Goal: Information Seeking & Learning: Find contact information

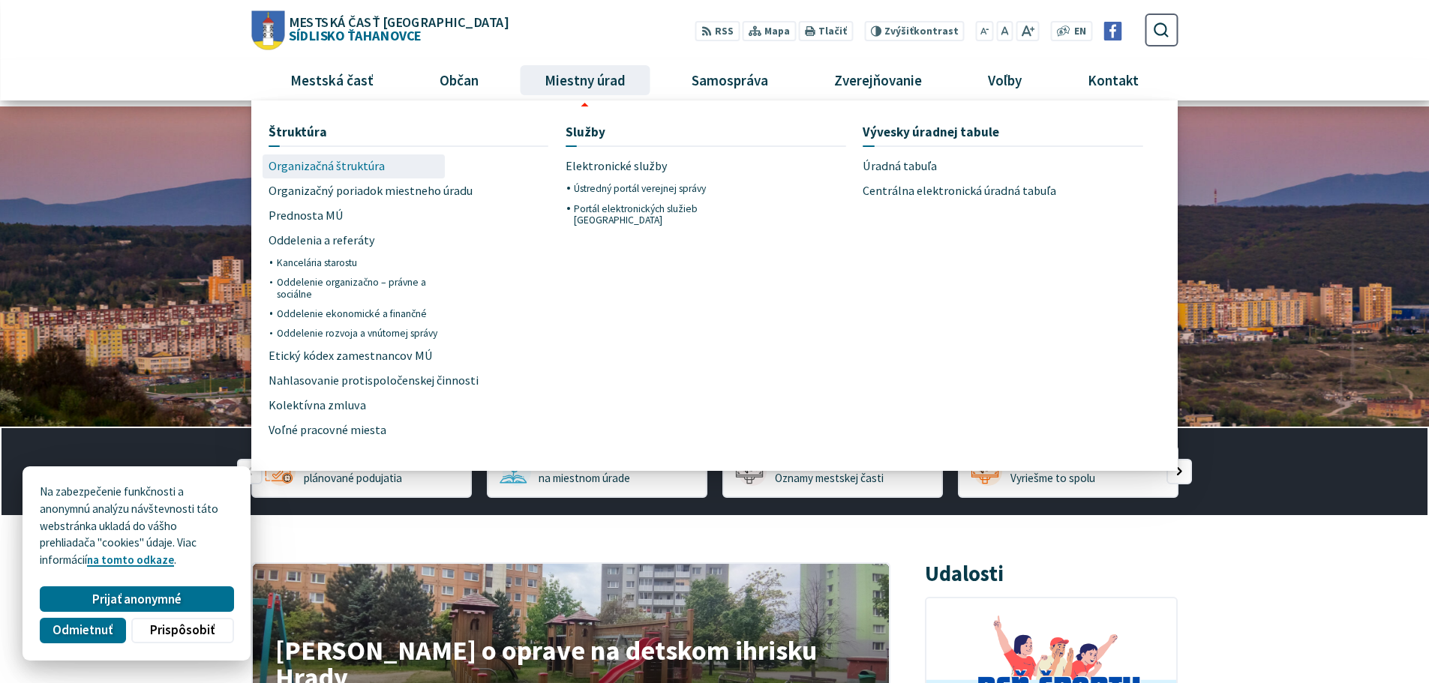
click at [371, 156] on span "Organizačná štruktúra" at bounding box center [327, 167] width 116 height 25
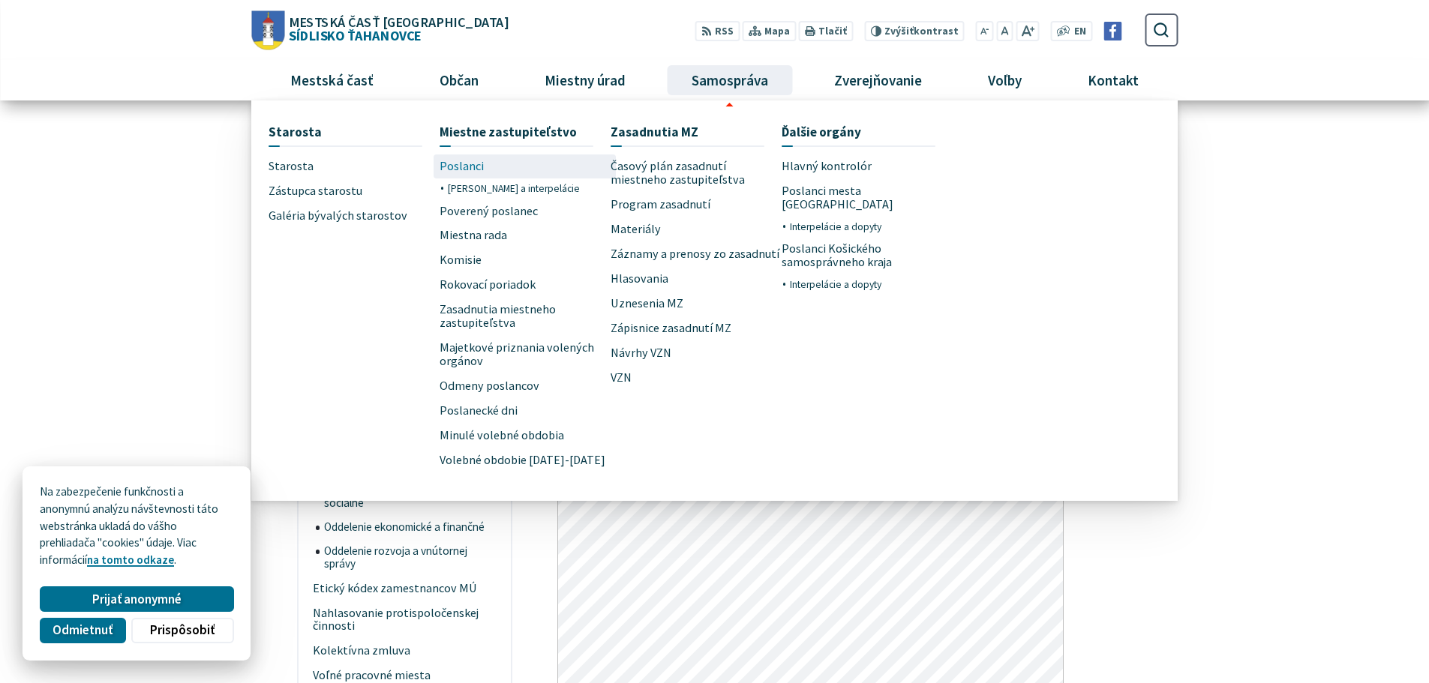
click at [451, 169] on span "Poslanci" at bounding box center [462, 167] width 44 height 25
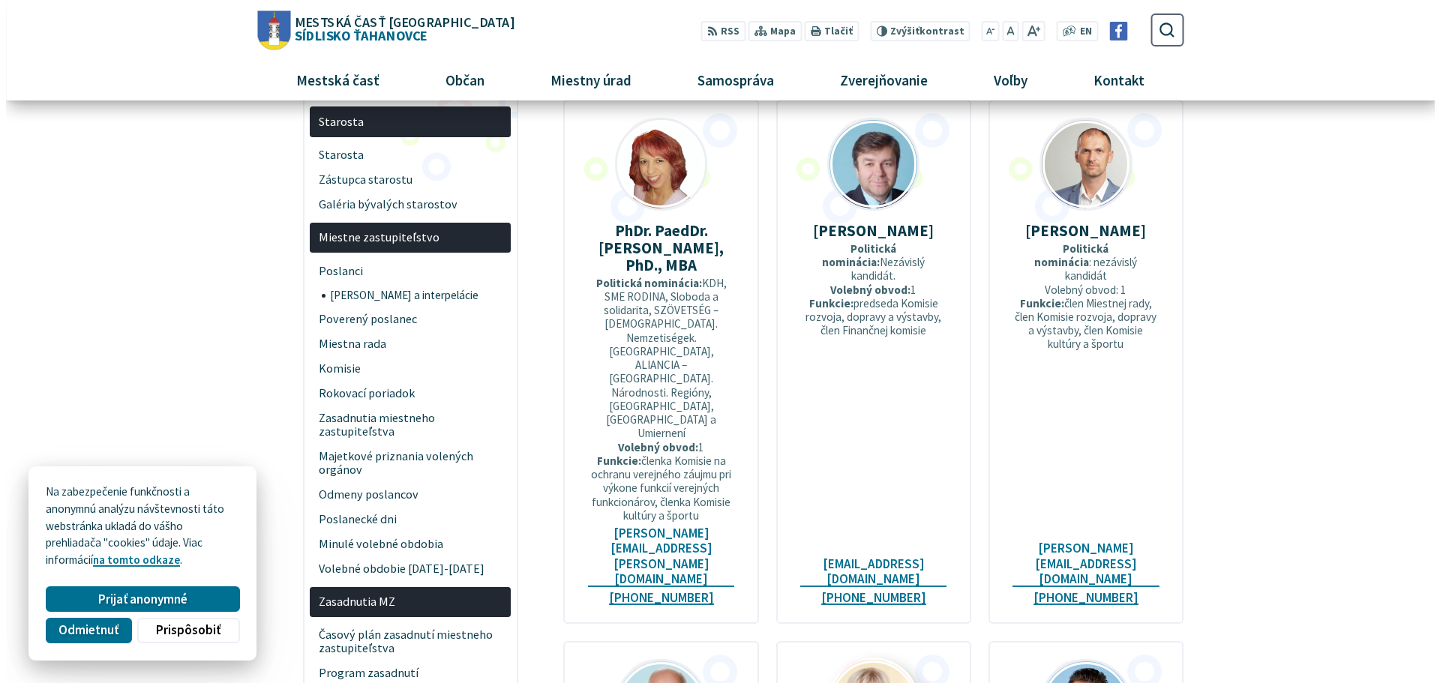
scroll to position [75, 0]
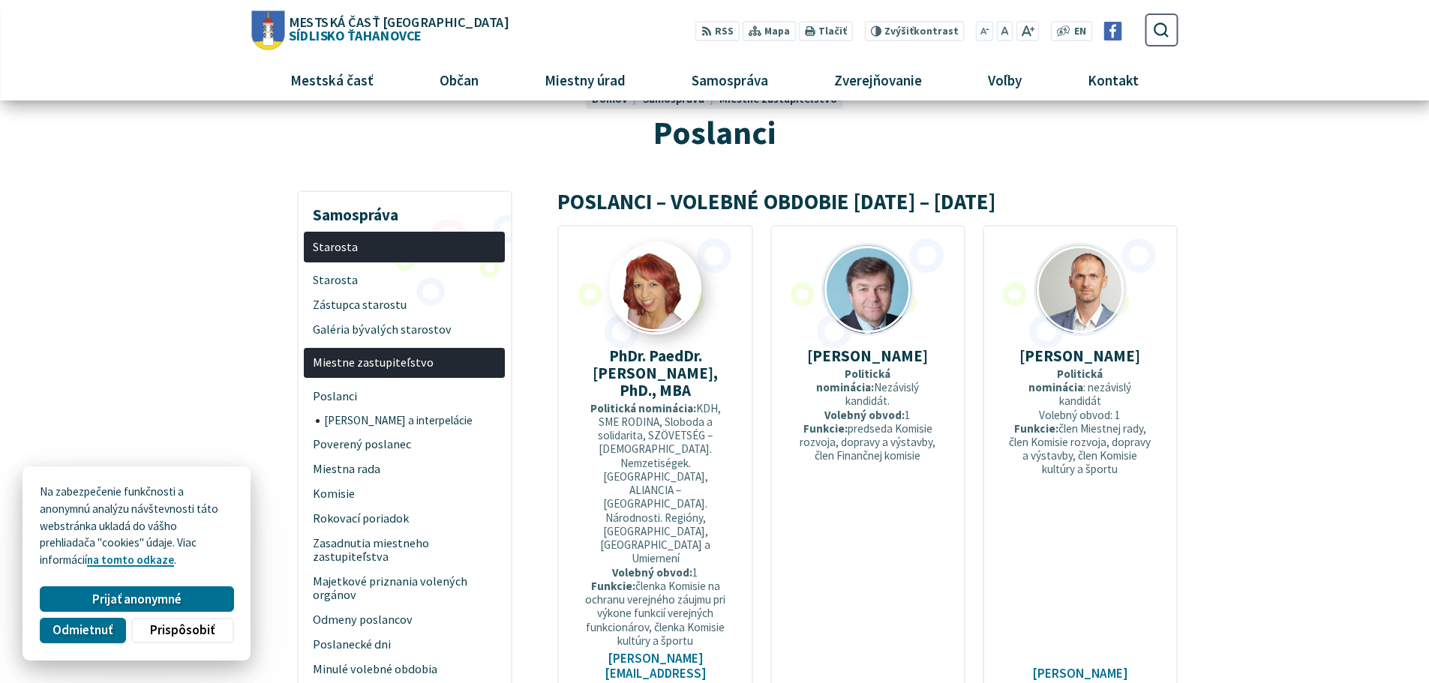
click at [666, 291] on img at bounding box center [655, 288] width 89 height 89
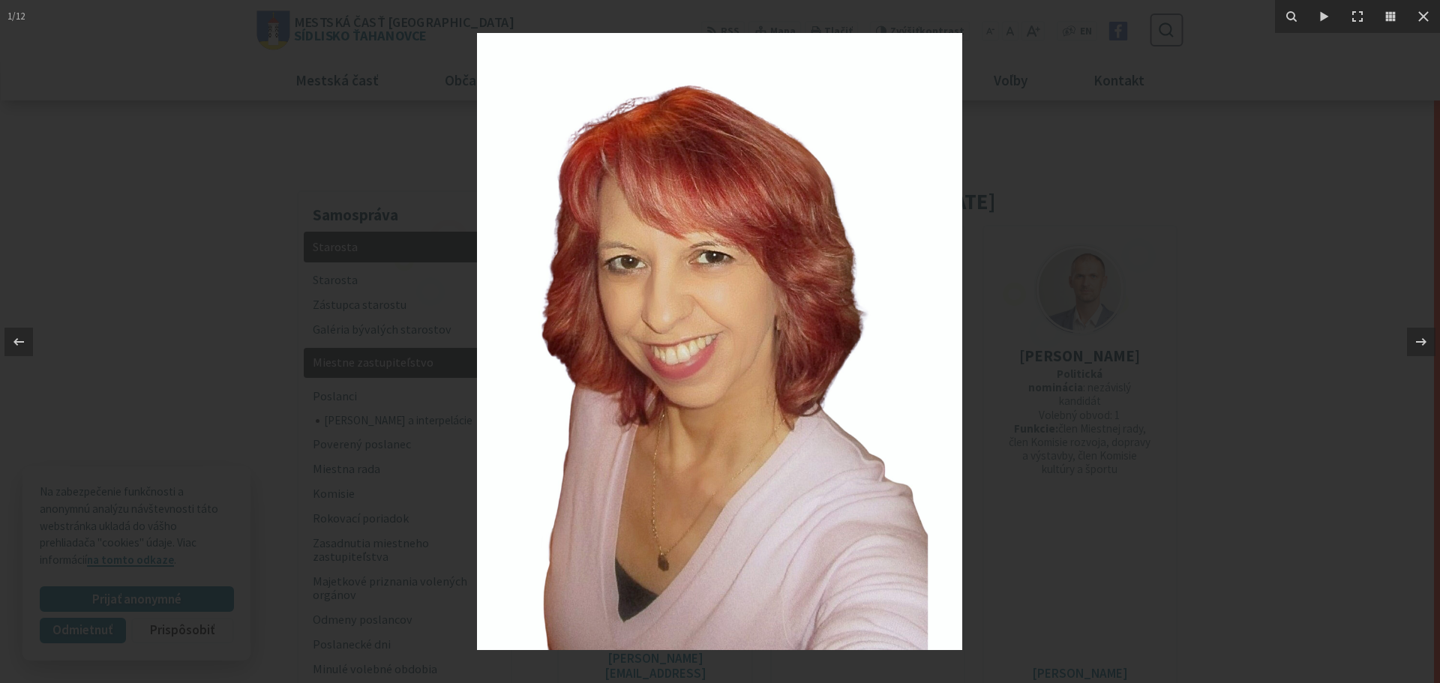
click at [442, 209] on div at bounding box center [720, 341] width 1440 height 683
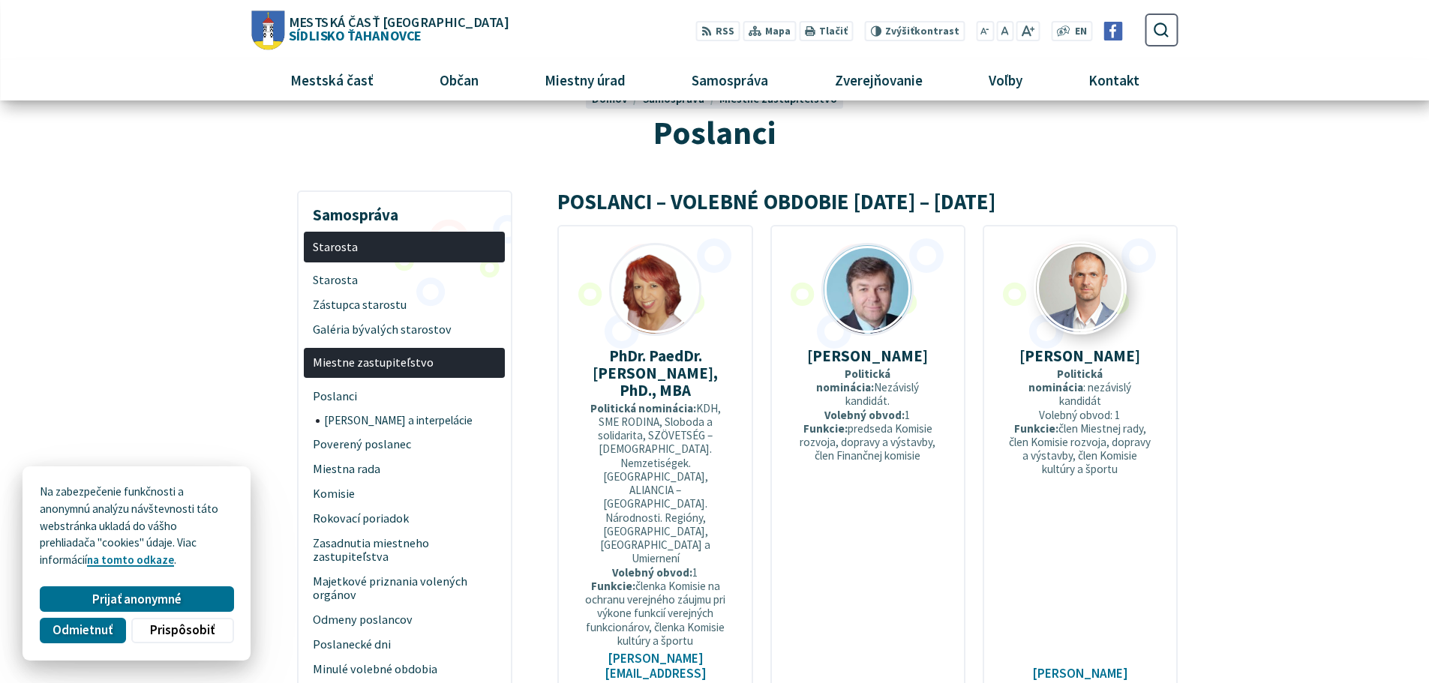
click at [1063, 282] on img at bounding box center [1080, 288] width 89 height 89
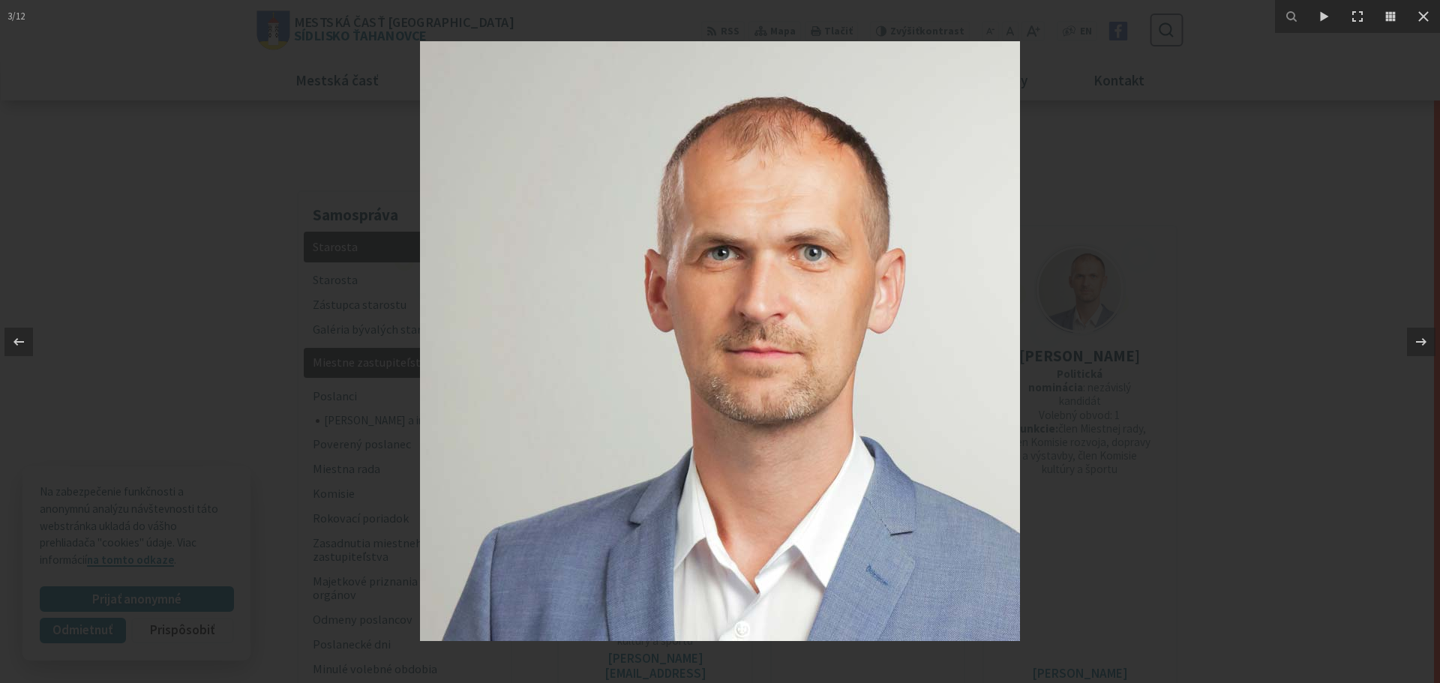
click at [1315, 202] on div at bounding box center [720, 341] width 1440 height 683
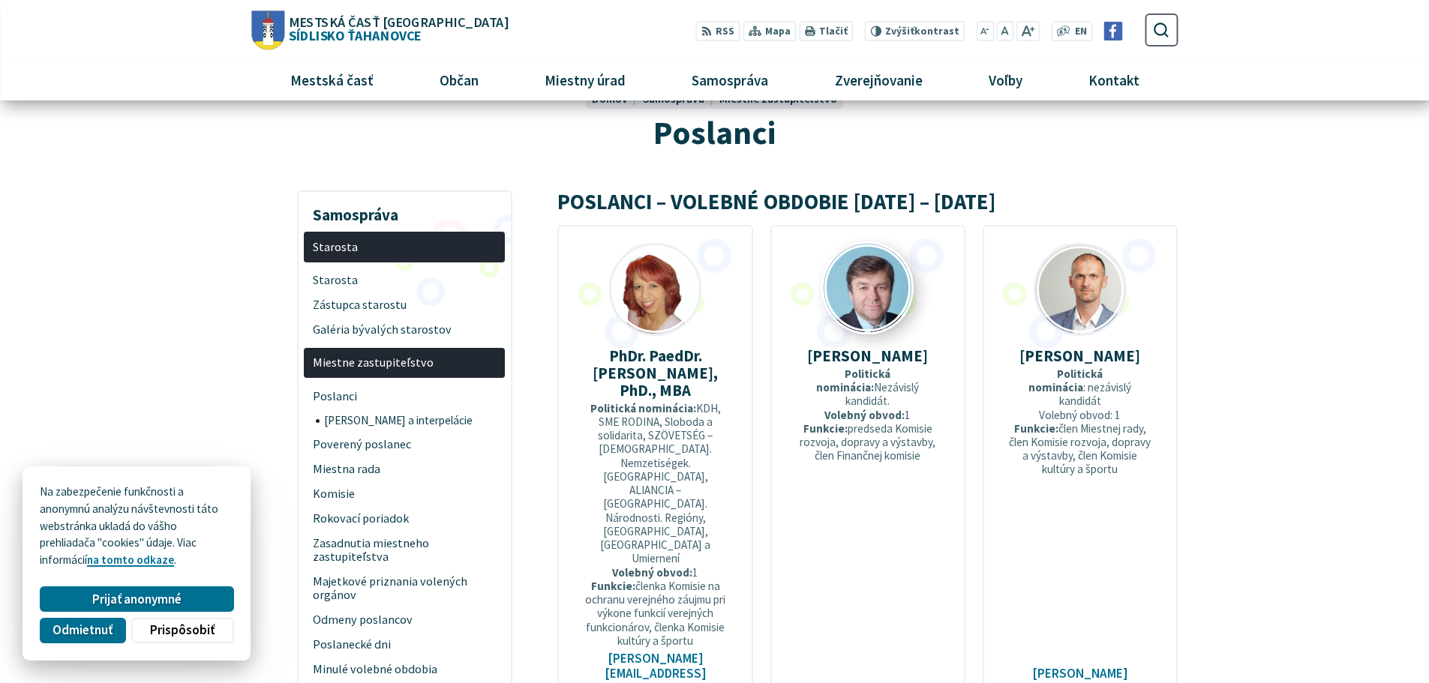
click at [846, 299] on img at bounding box center [868, 288] width 89 height 89
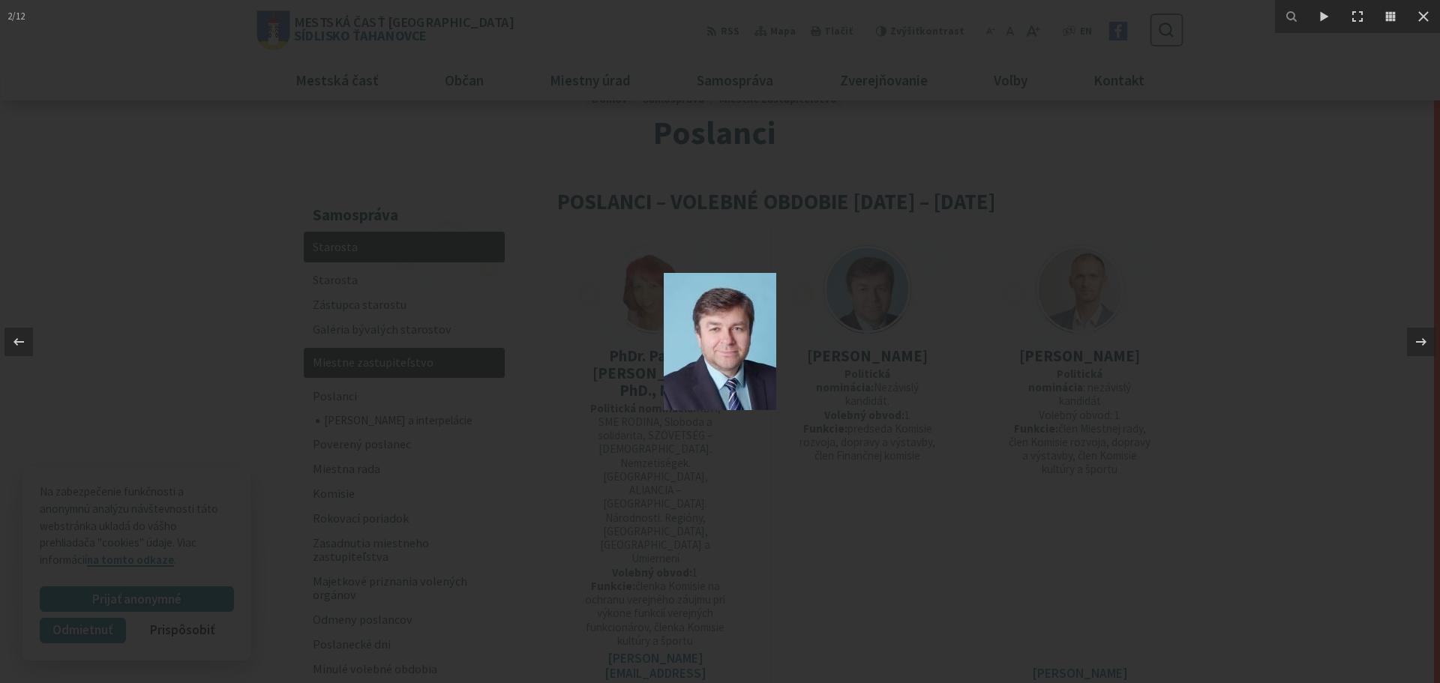
click at [1140, 269] on div at bounding box center [720, 341] width 1440 height 683
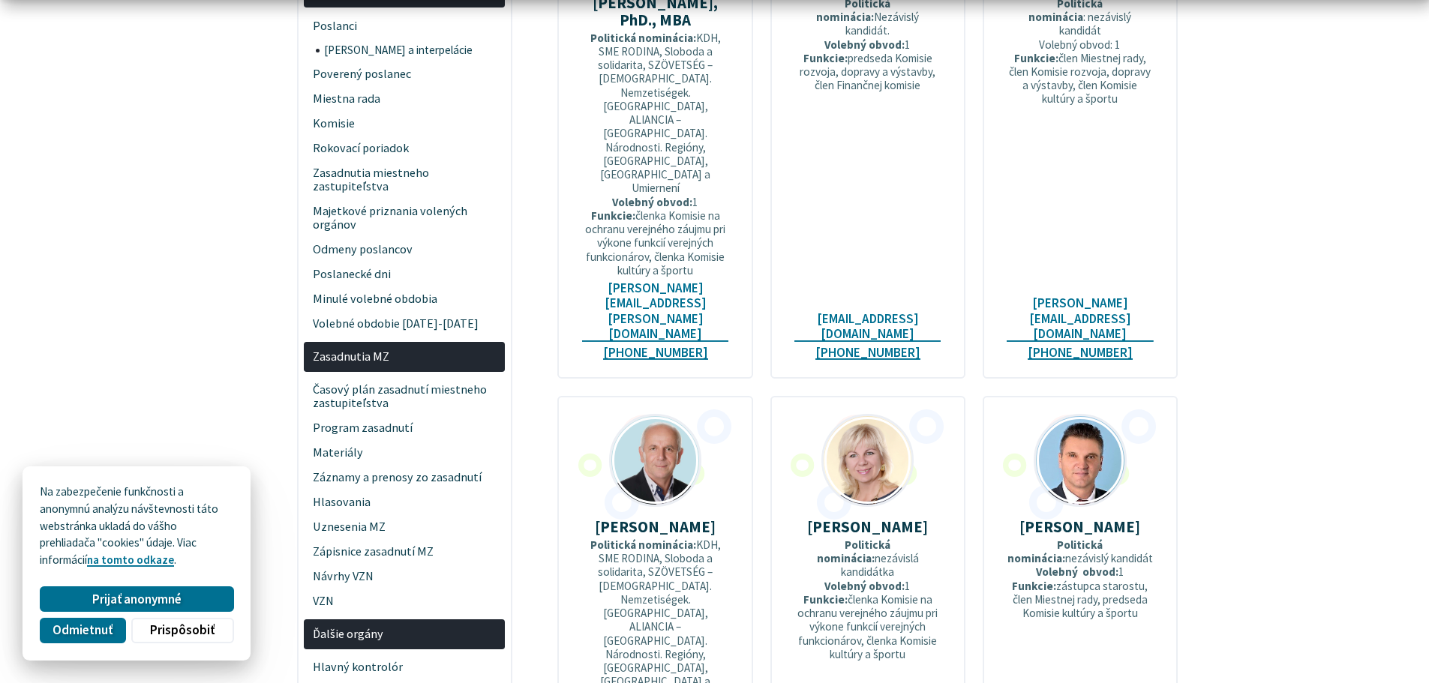
scroll to position [450, 0]
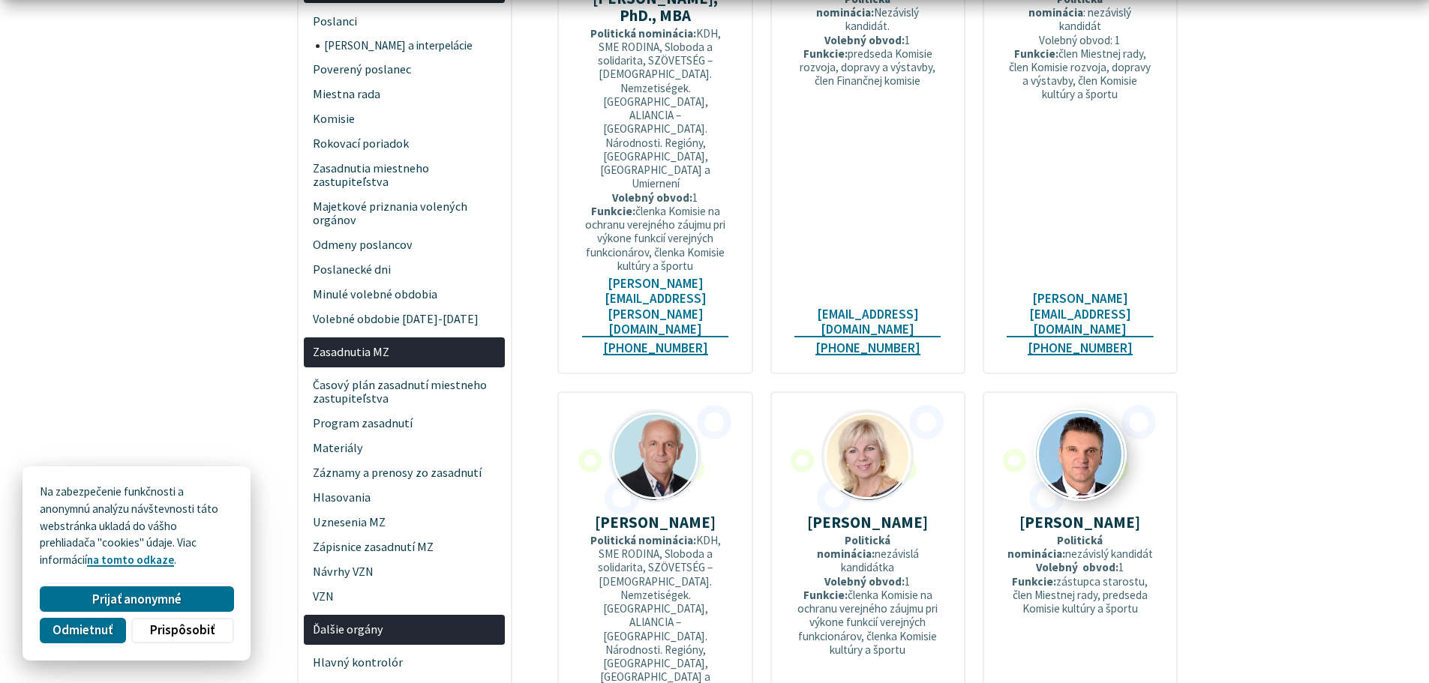
click at [1089, 411] on img at bounding box center [1080, 455] width 89 height 89
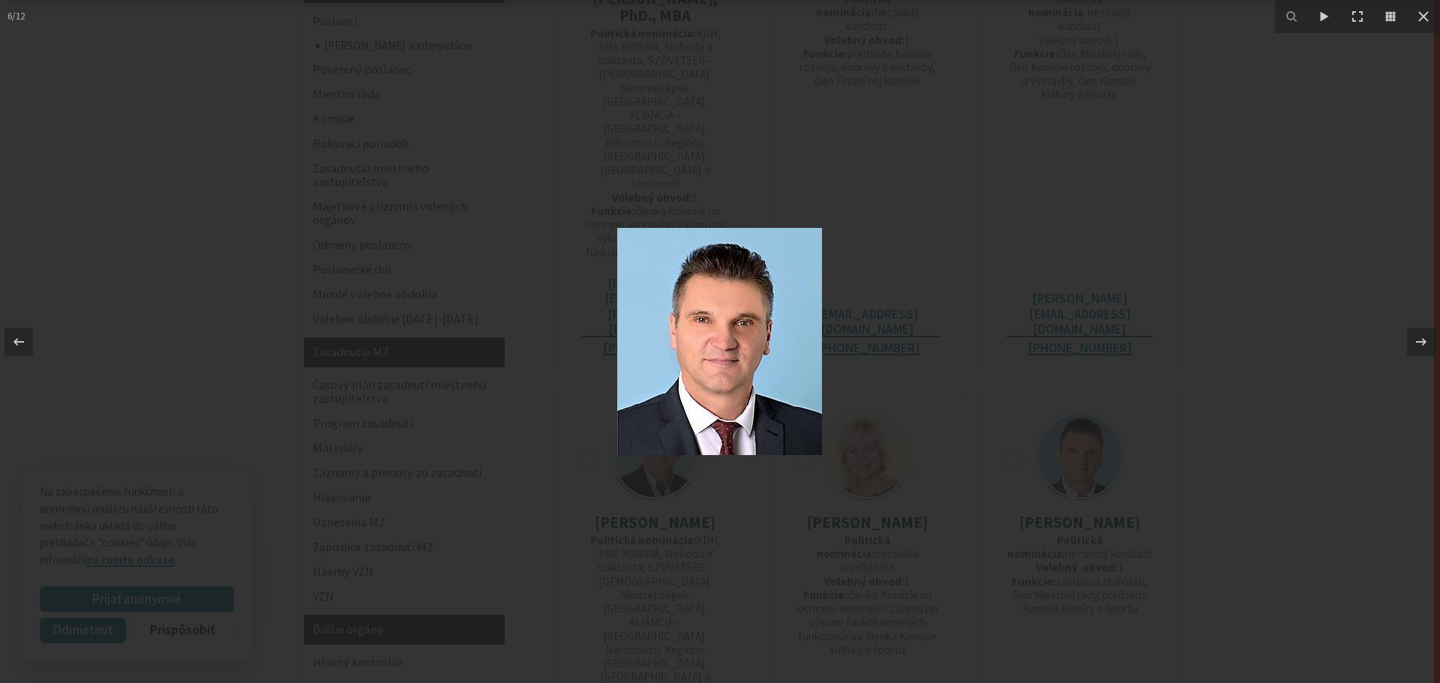
click at [1236, 290] on div at bounding box center [720, 341] width 1440 height 683
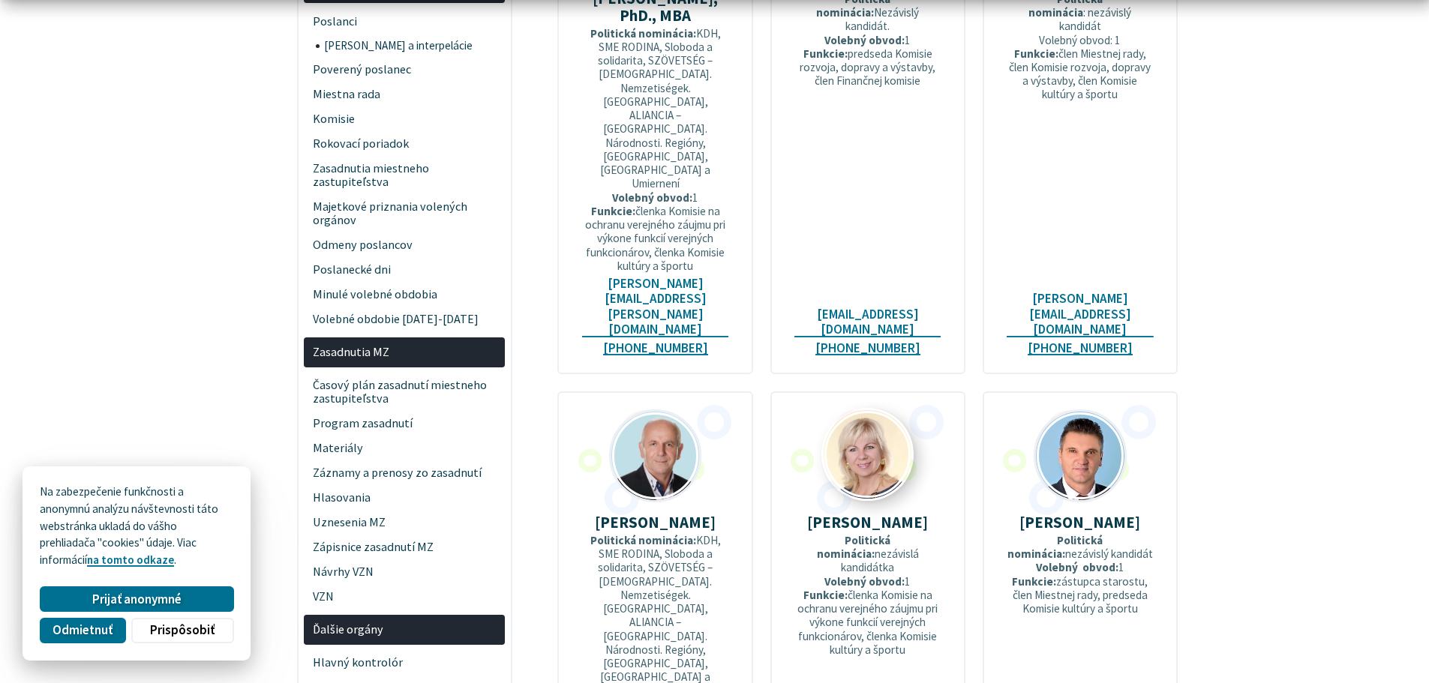
click at [893, 411] on img at bounding box center [868, 455] width 89 height 89
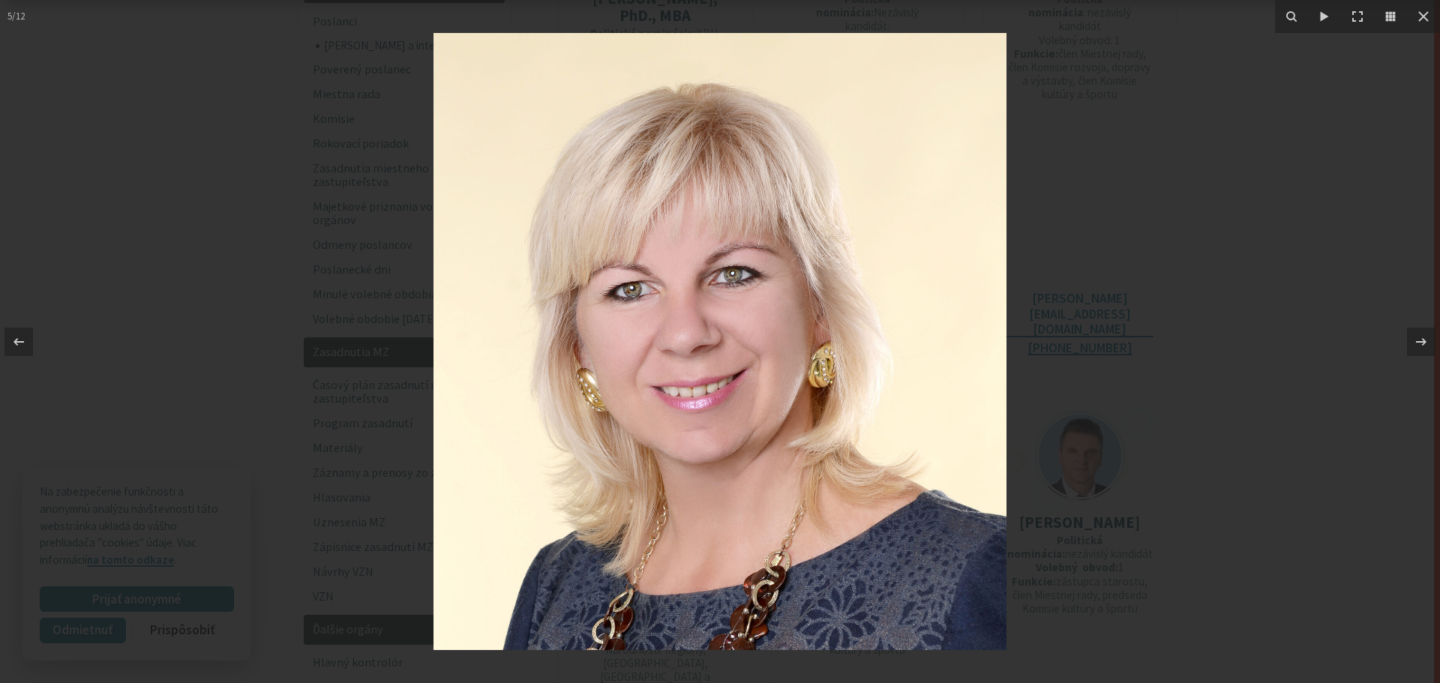
click at [1224, 303] on div at bounding box center [720, 341] width 1440 height 683
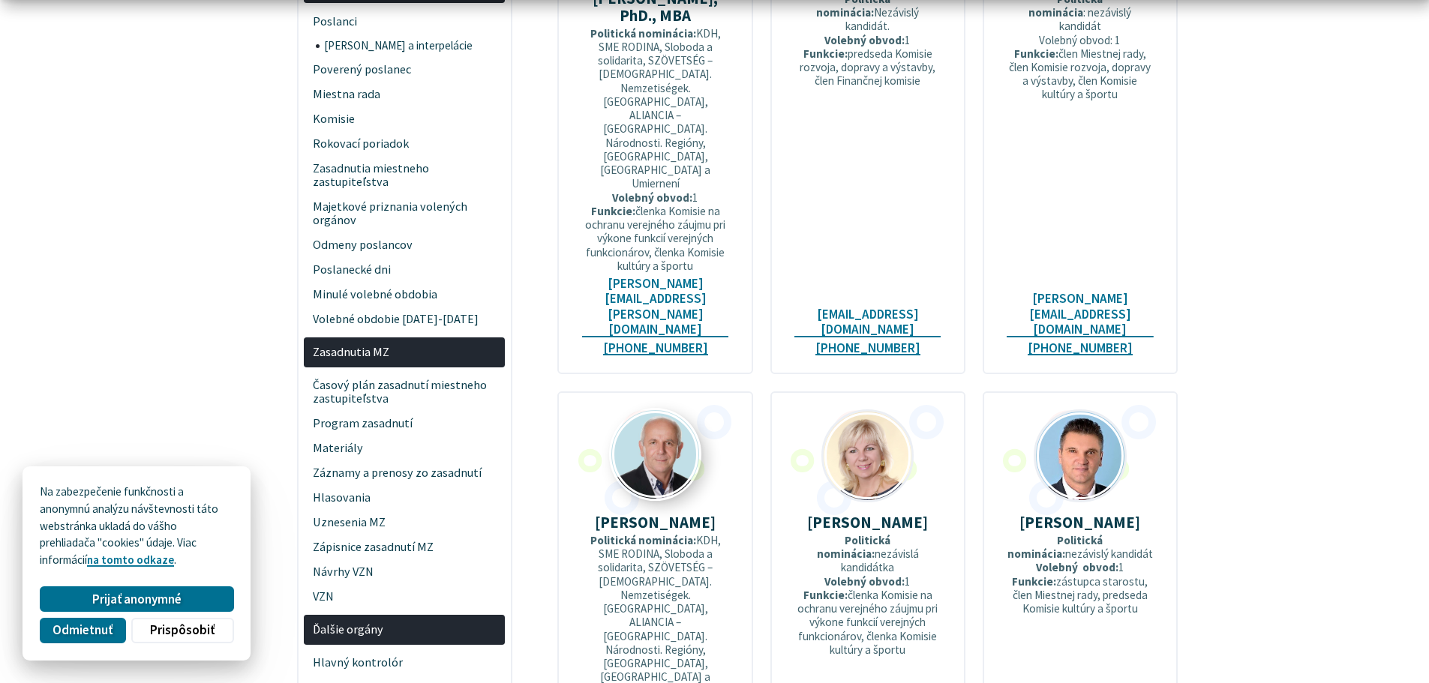
click at [689, 411] on img at bounding box center [655, 455] width 89 height 89
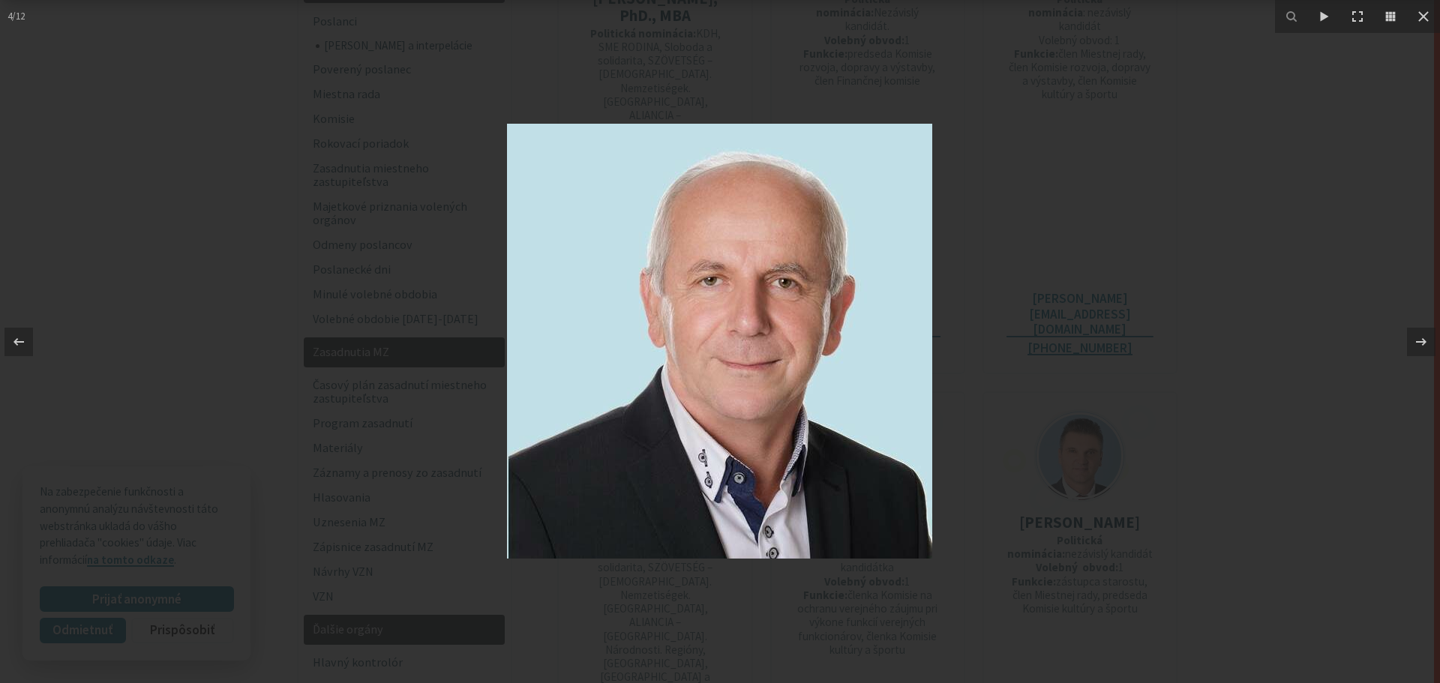
click at [1245, 300] on div at bounding box center [720, 341] width 1440 height 683
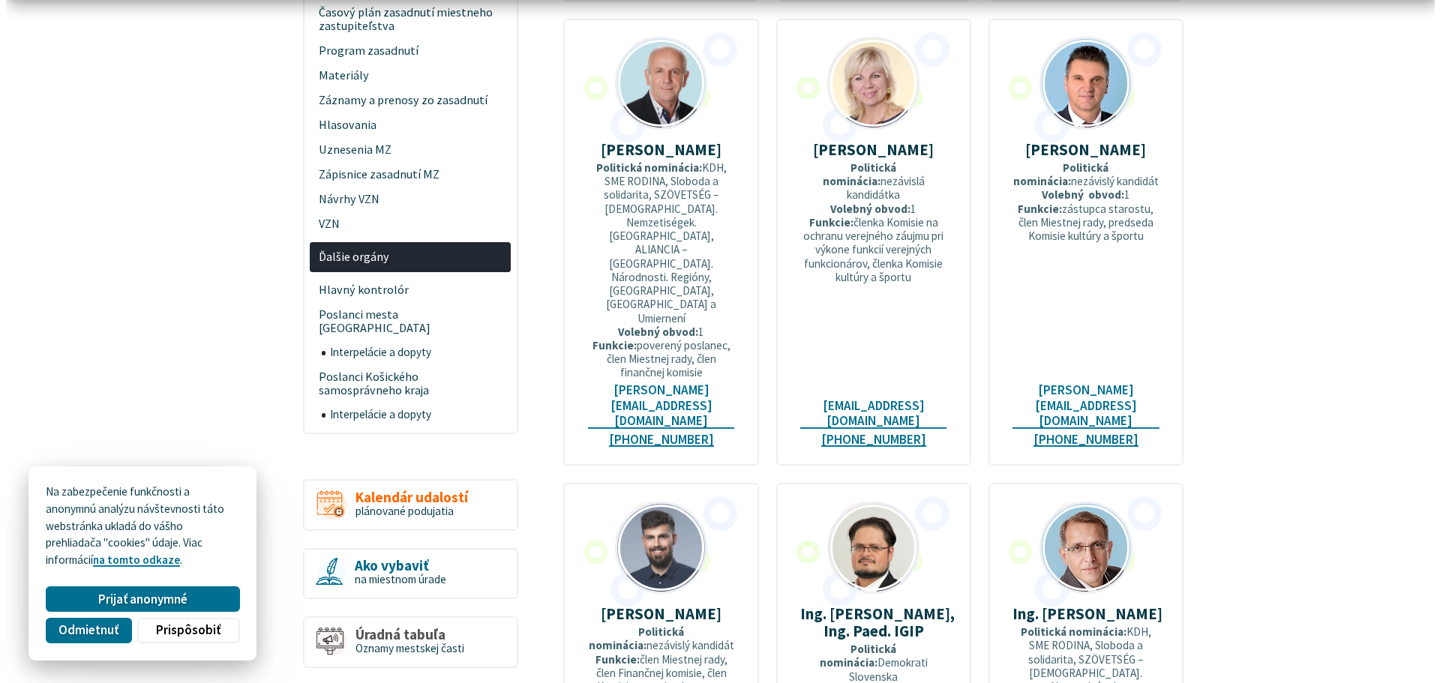
scroll to position [825, 0]
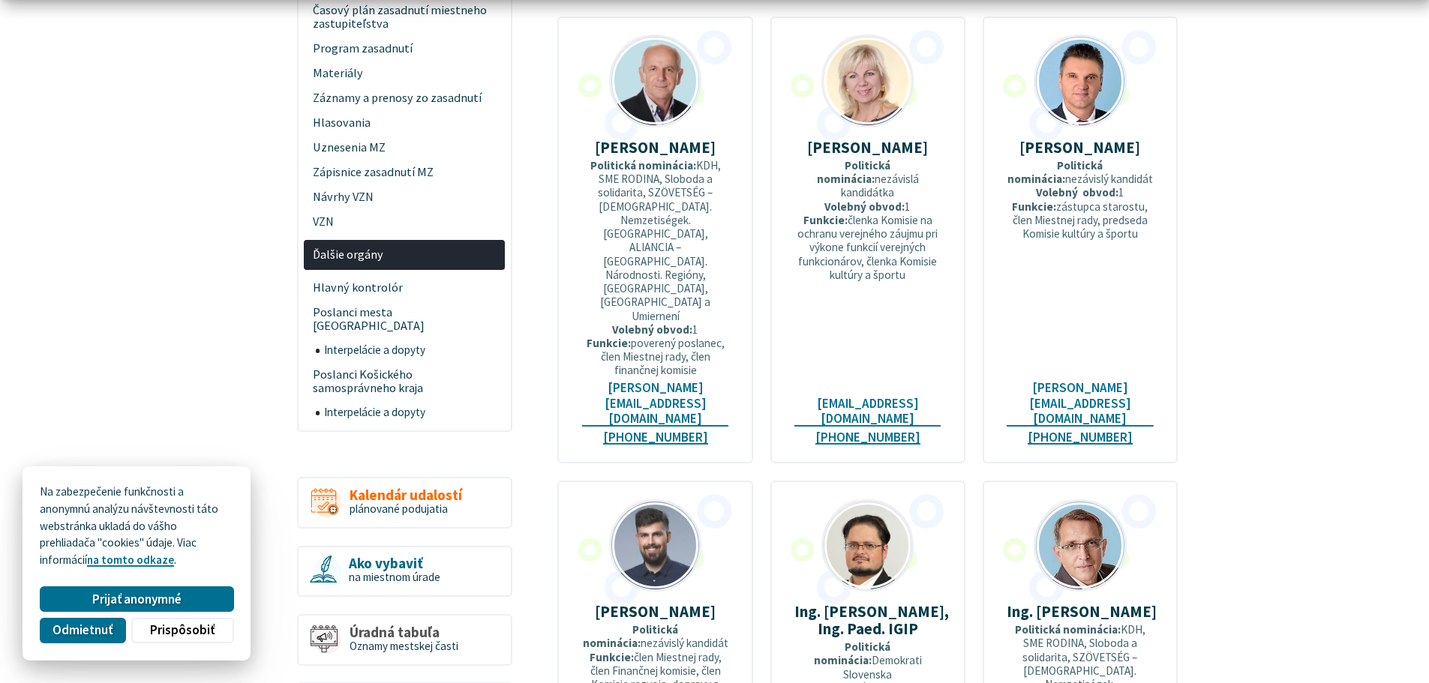
click at [867, 641] on p "Politická nominácia: Demokrati Slovenska Volebný obvod: 1 Funkcie: člen finančn…" at bounding box center [867, 682] width 147 height 82
drag, startPoint x: 867, startPoint y: 465, endPoint x: 1313, endPoint y: 367, distance: 456.2
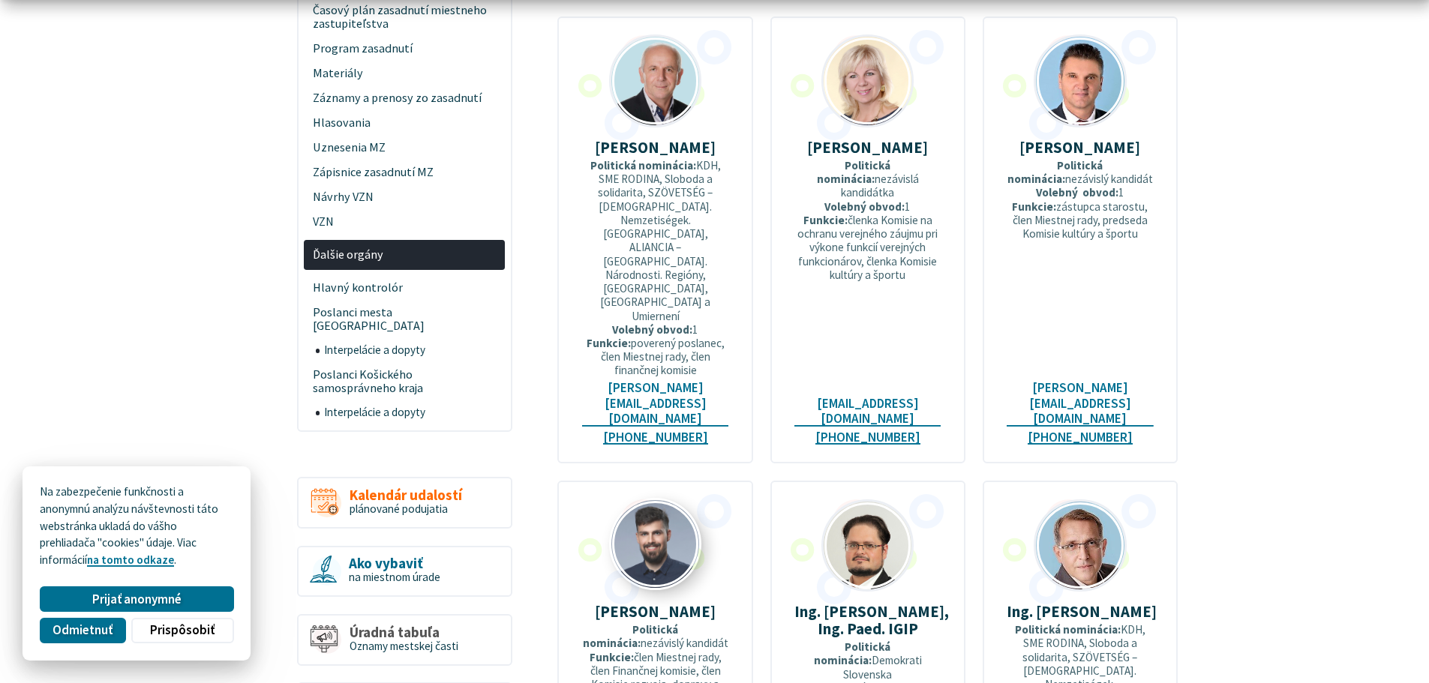
click at [656, 500] on img at bounding box center [655, 544] width 89 height 89
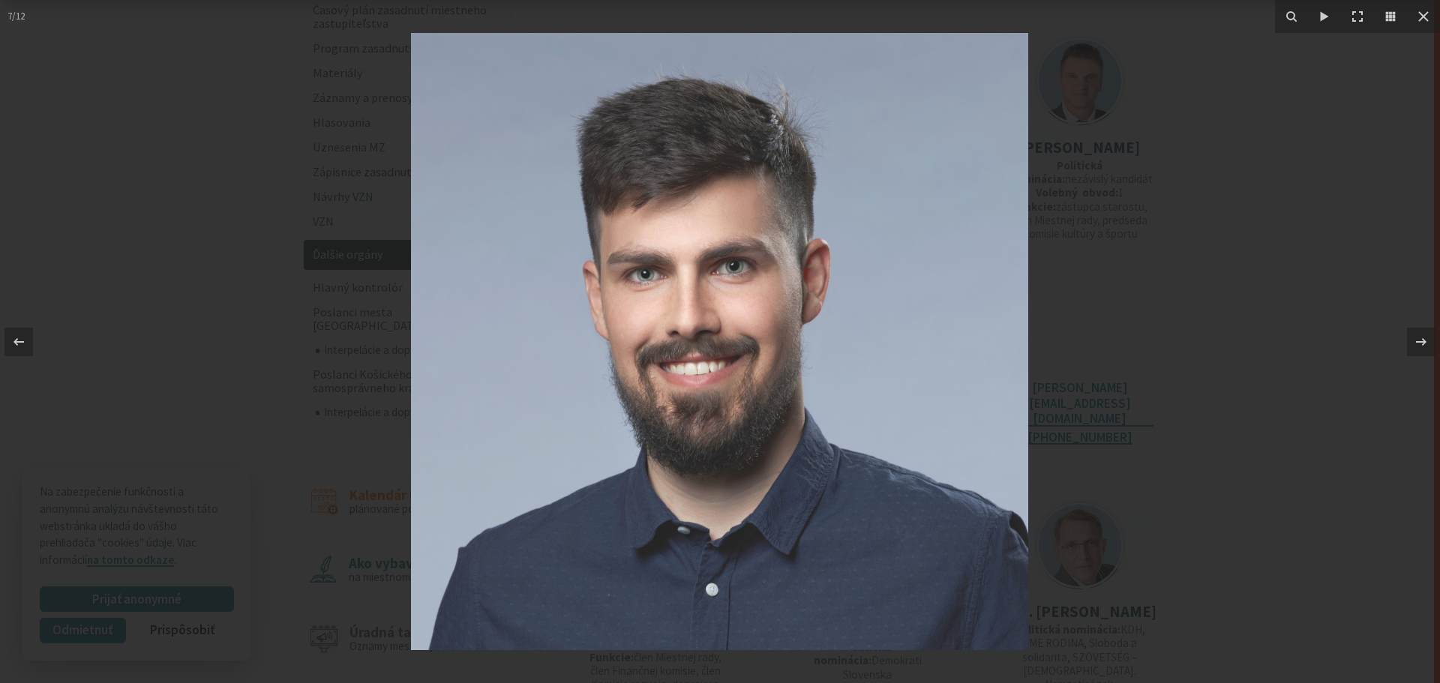
click at [1240, 379] on div at bounding box center [720, 341] width 1440 height 683
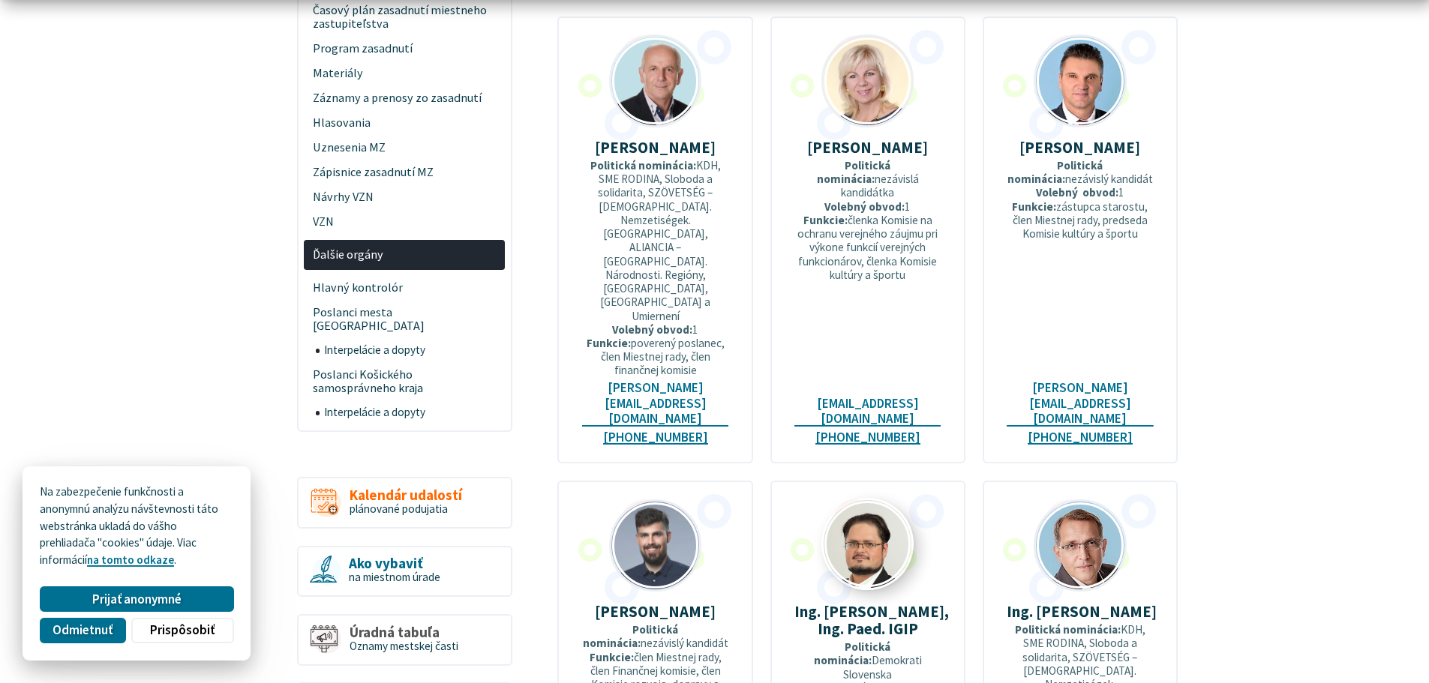
click at [876, 500] on img at bounding box center [868, 544] width 89 height 89
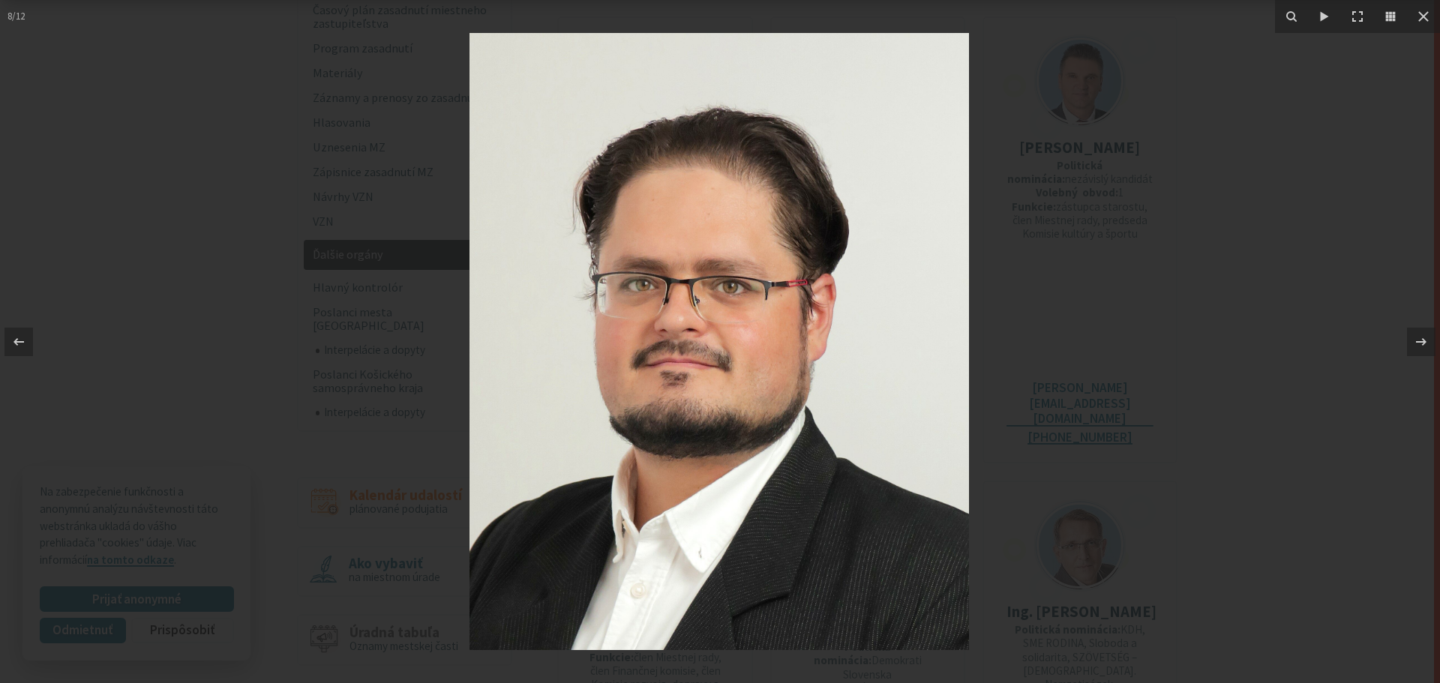
click at [1238, 426] on div at bounding box center [720, 341] width 1440 height 683
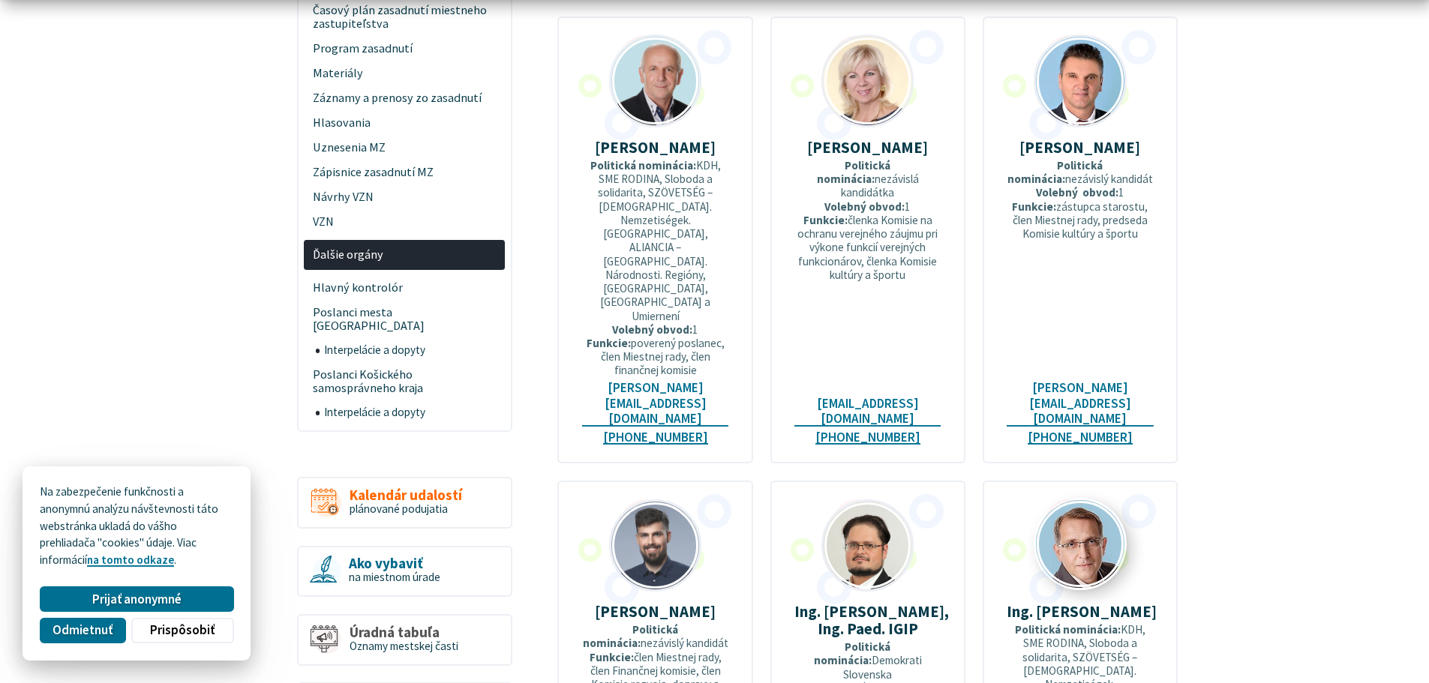
click at [1061, 500] on img at bounding box center [1080, 544] width 89 height 89
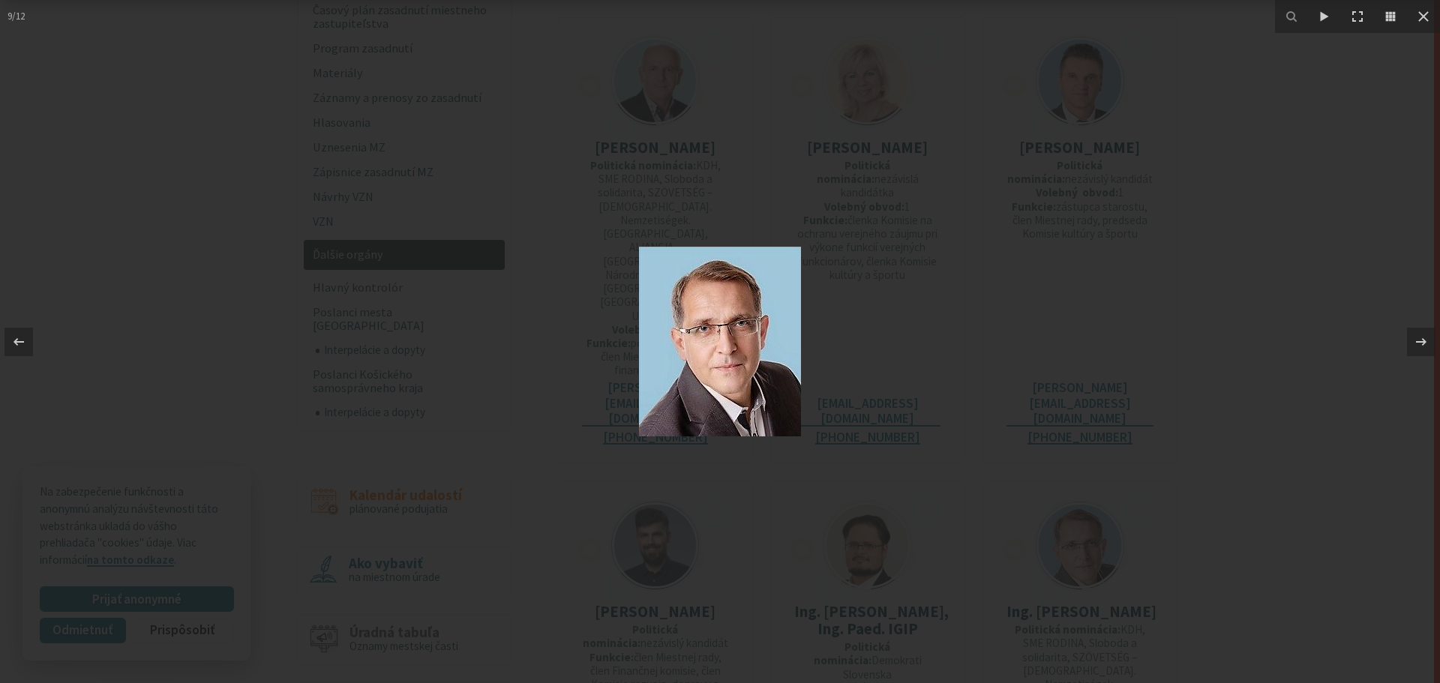
click at [1211, 415] on div at bounding box center [720, 341] width 1440 height 683
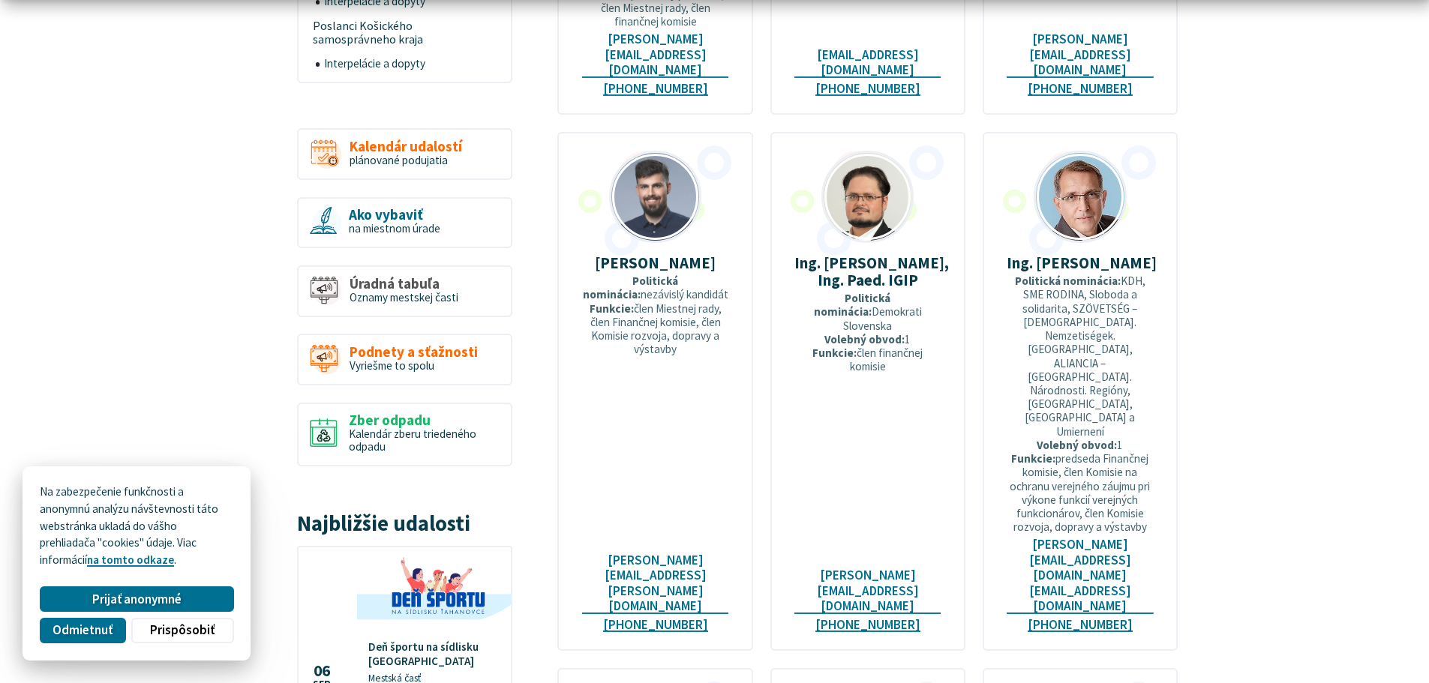
scroll to position [1200, 0]
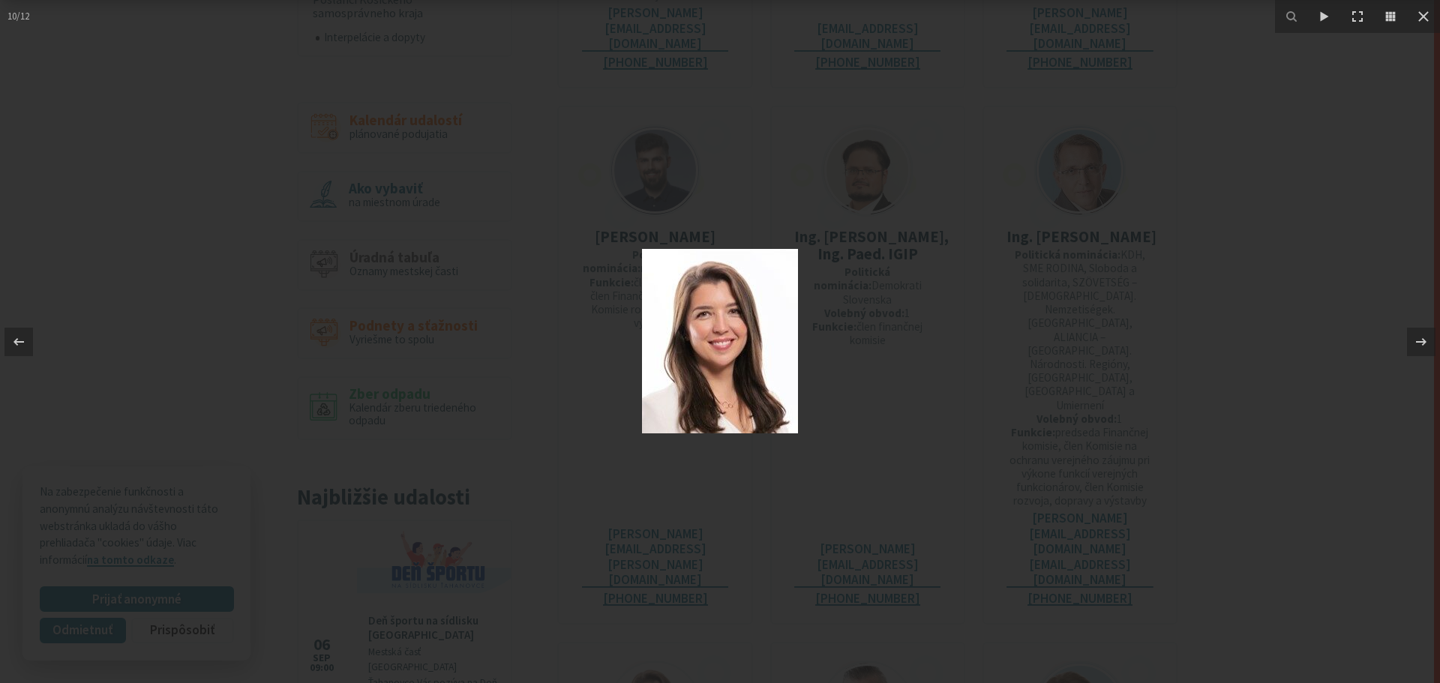
click at [1326, 452] on div at bounding box center [720, 341] width 1440 height 683
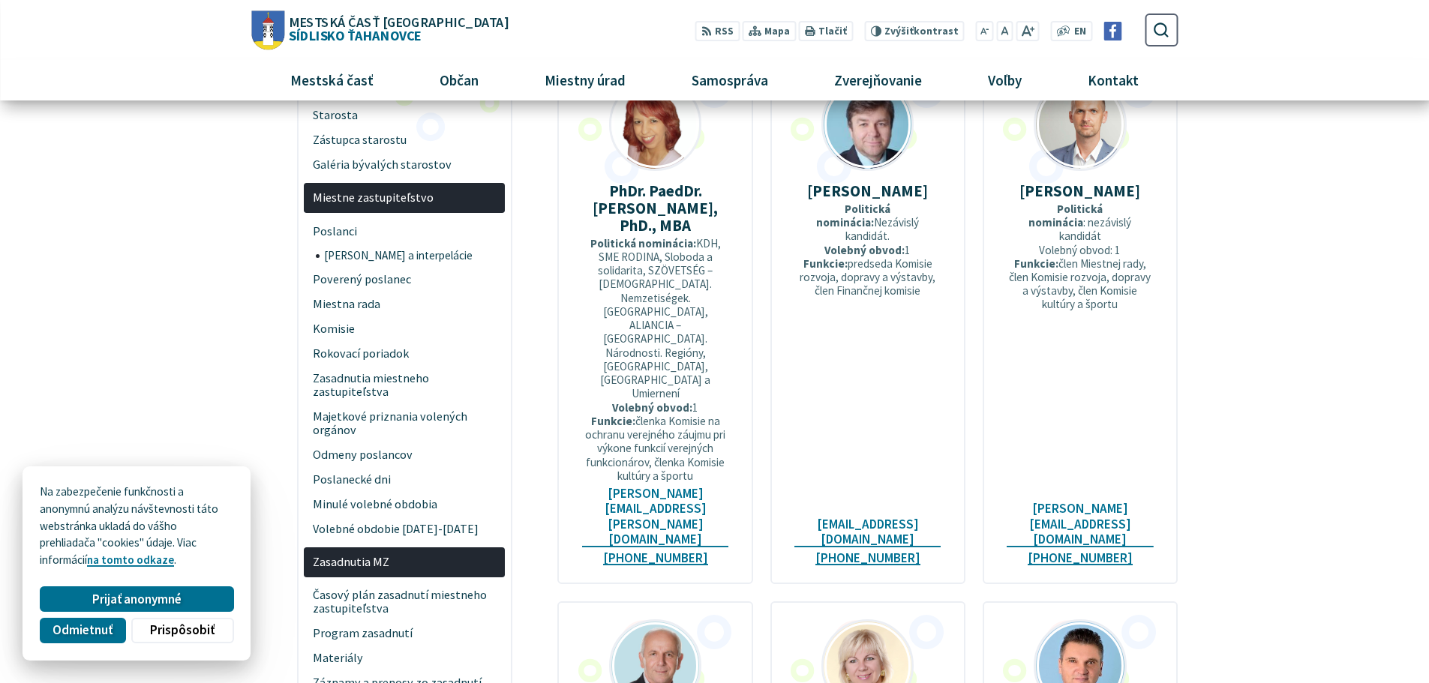
scroll to position [0, 0]
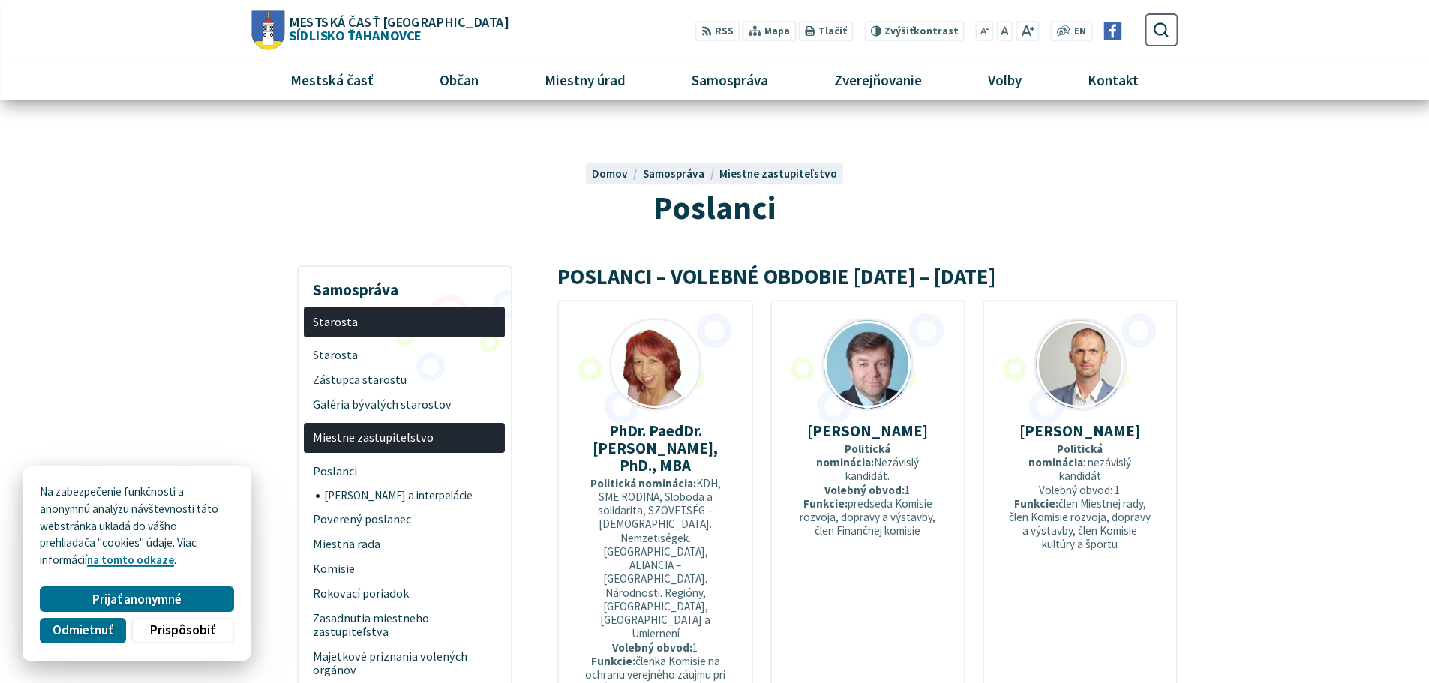
drag, startPoint x: 587, startPoint y: 429, endPoint x: 671, endPoint y: 475, distance: 96.3
click at [671, 475] on div "PhDr. PaedDr. Uršula Ambrušová, PhD., MBA Politická nominácia: KDH, SME RODINA,…" at bounding box center [654, 562] width 195 height 524
